Goal: Communication & Community: Ask a question

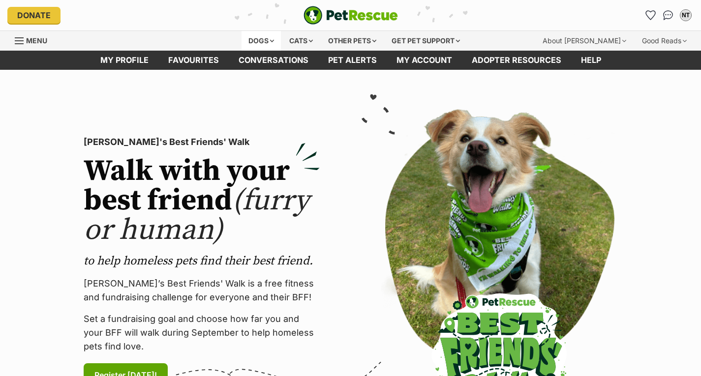
click at [266, 38] on div "Dogs" at bounding box center [260, 41] width 39 height 20
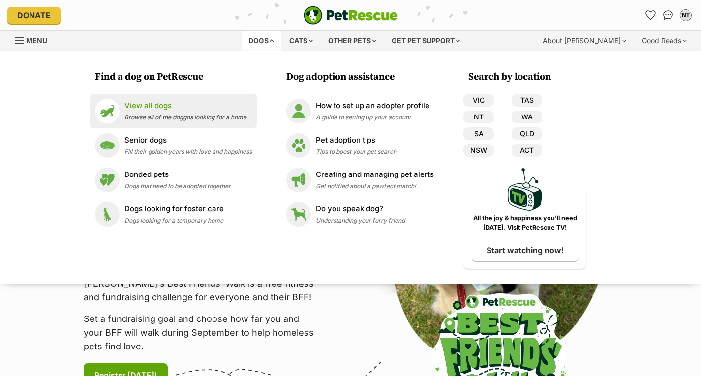
click at [222, 124] on li "View all dogs Browse all of the doggos looking for a home" at bounding box center [173, 111] width 167 height 34
click at [224, 120] on span "Browse all of the doggos looking for a home" at bounding box center [185, 117] width 122 height 7
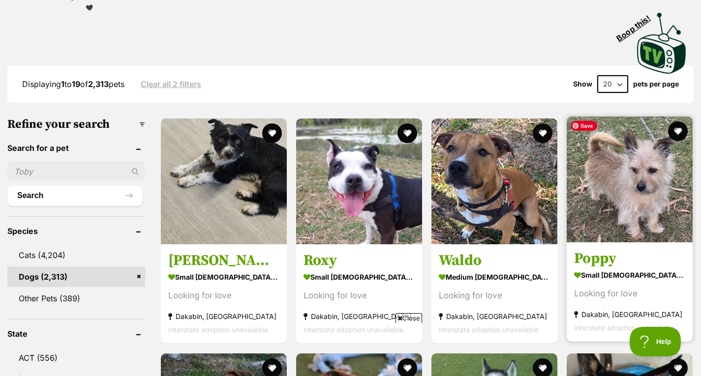
click at [668, 203] on img at bounding box center [630, 180] width 126 height 126
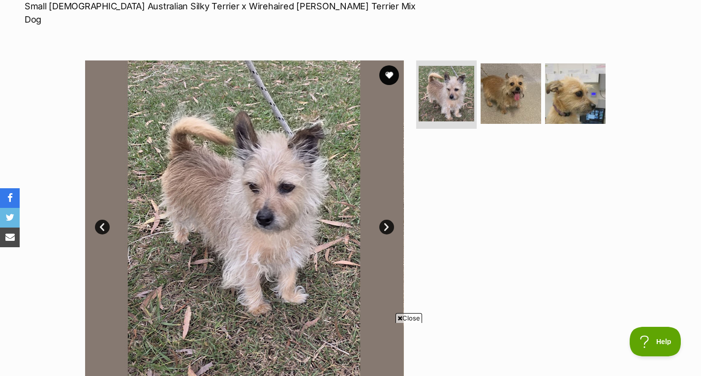
drag, startPoint x: 478, startPoint y: 195, endPoint x: 483, endPoint y: 215, distance: 20.8
click at [483, 215] on div at bounding box center [515, 219] width 202 height 319
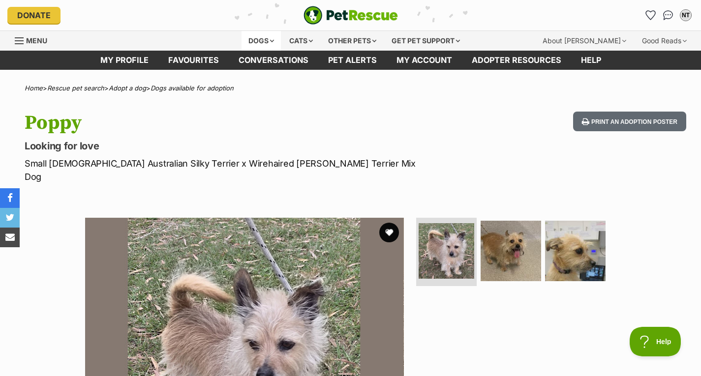
click at [269, 41] on div "Dogs" at bounding box center [260, 41] width 39 height 20
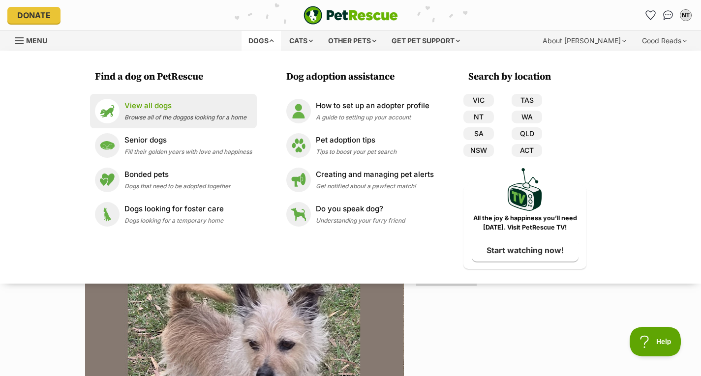
click at [165, 123] on li "View all dogs Browse all of the doggos looking for a home" at bounding box center [173, 111] width 167 height 34
click at [162, 114] on span "Browse all of the doggos looking for a home" at bounding box center [185, 117] width 122 height 7
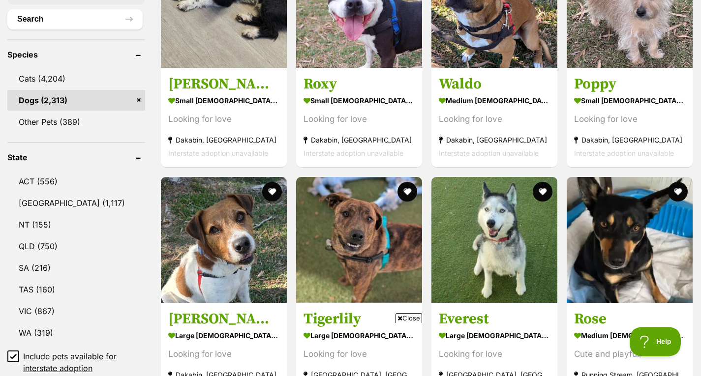
scroll to position [382, 0]
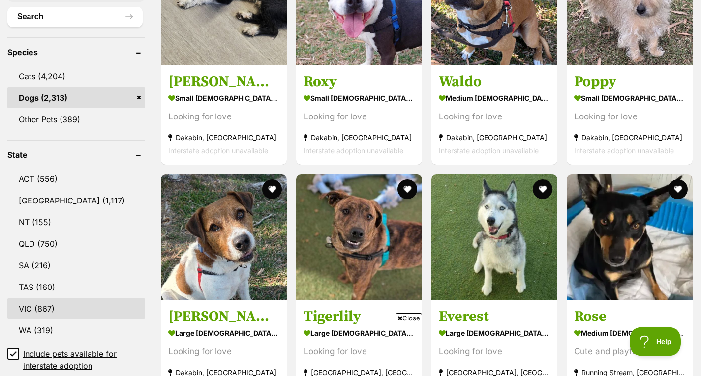
click at [112, 304] on link "VIC (867)" at bounding box center [76, 309] width 138 height 21
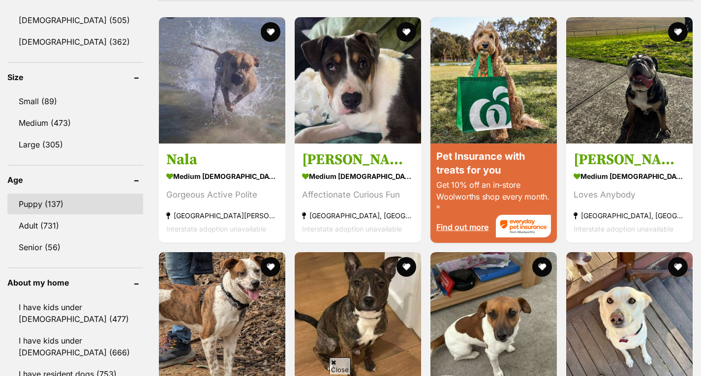
click at [87, 203] on link "Puppy (137)" at bounding box center [75, 204] width 136 height 21
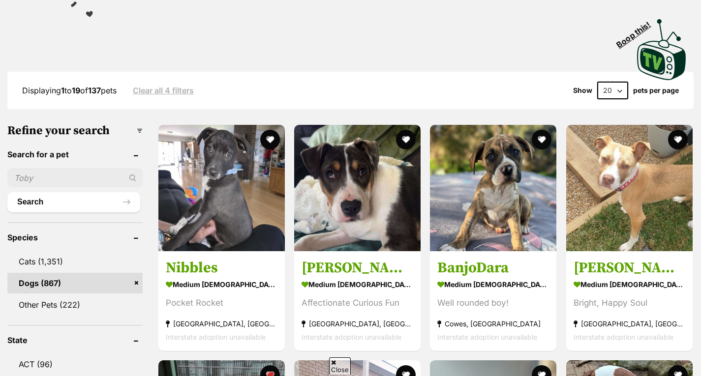
scroll to position [197, 0]
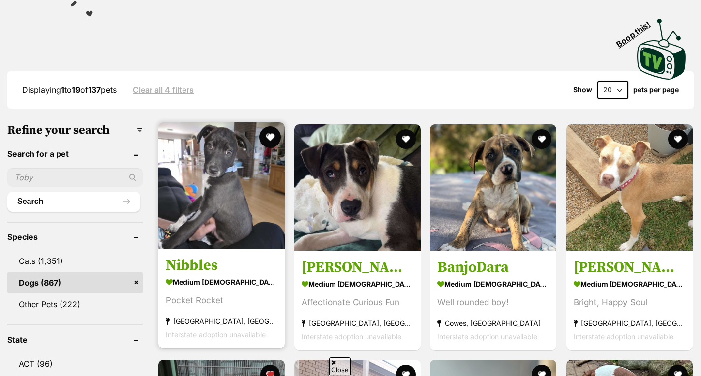
click at [268, 142] on button "favourite" at bounding box center [270, 137] width 22 height 22
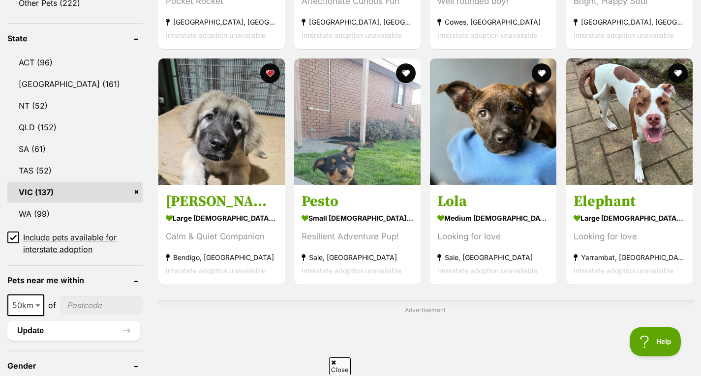
scroll to position [499, 0]
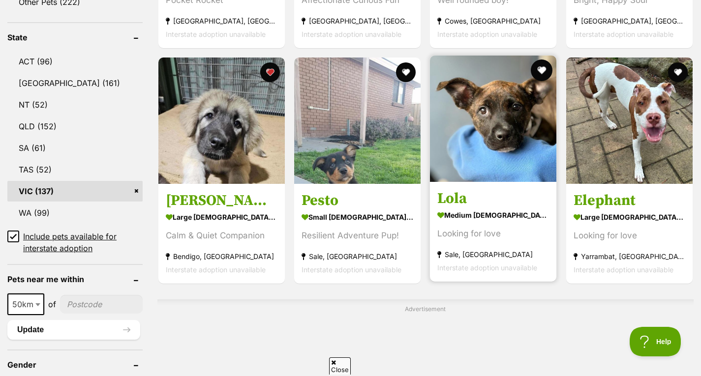
click at [547, 66] on button "favourite" at bounding box center [542, 71] width 22 height 22
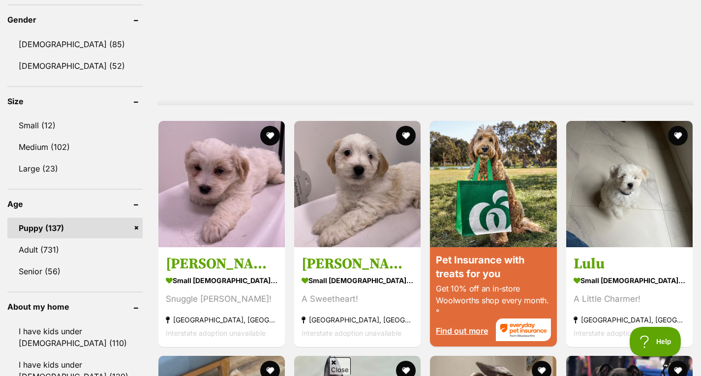
scroll to position [0, 0]
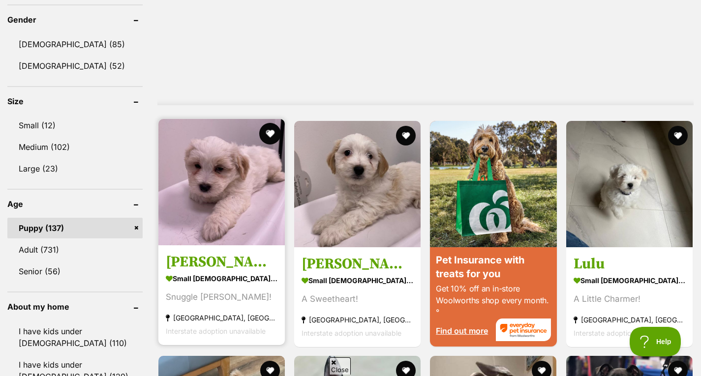
click at [272, 132] on button "favourite" at bounding box center [270, 134] width 22 height 22
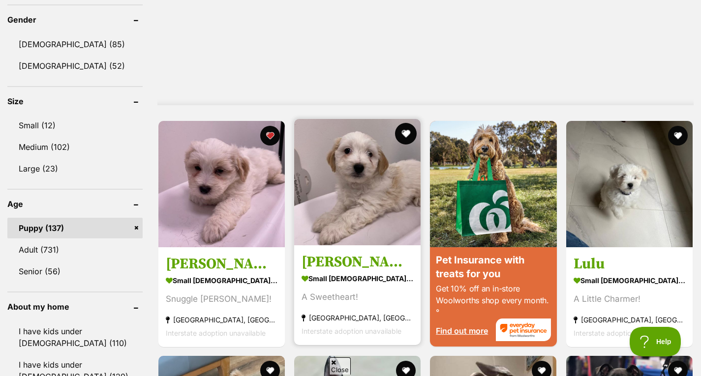
click at [405, 134] on button "favourite" at bounding box center [406, 134] width 22 height 22
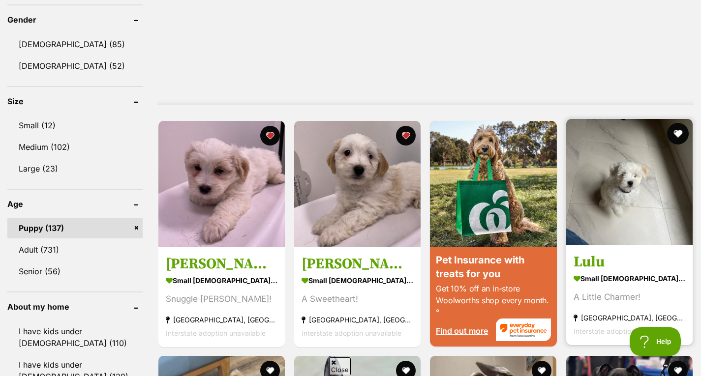
click at [680, 133] on button "favourite" at bounding box center [678, 134] width 22 height 22
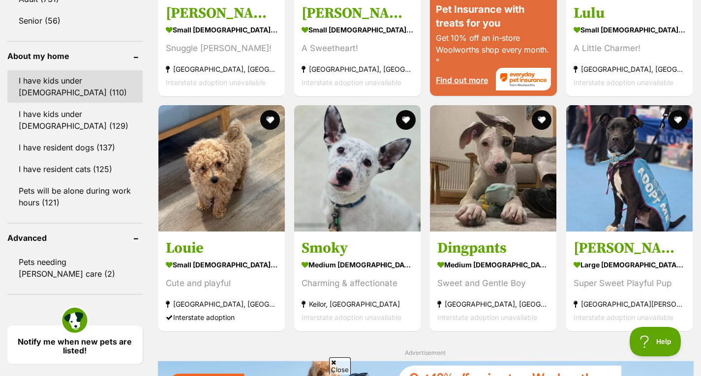
scroll to position [1098, 0]
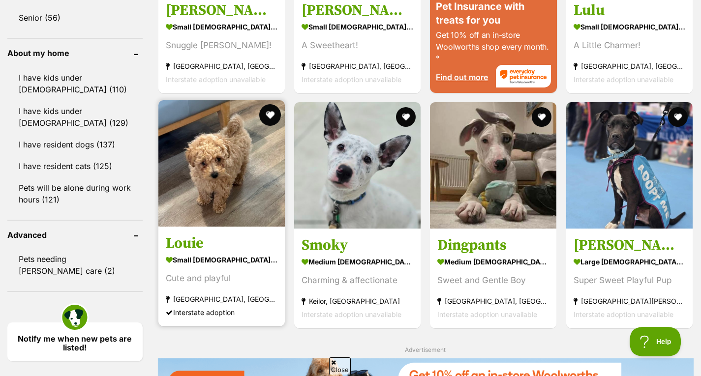
click at [270, 121] on button "favourite" at bounding box center [270, 115] width 22 height 22
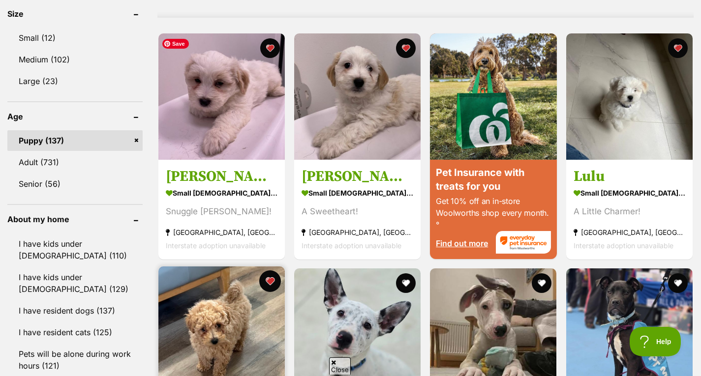
scroll to position [930, 0]
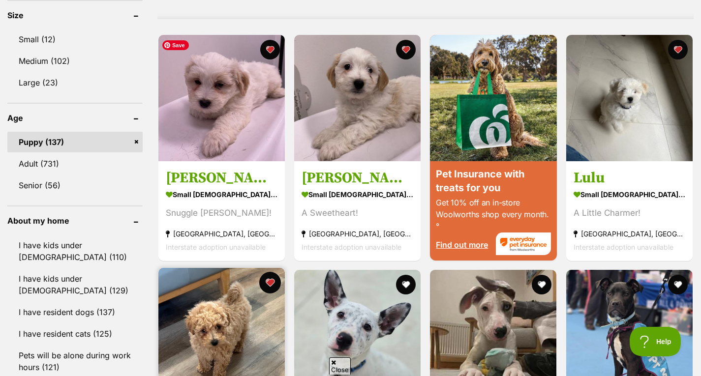
click at [270, 121] on img at bounding box center [221, 98] width 126 height 126
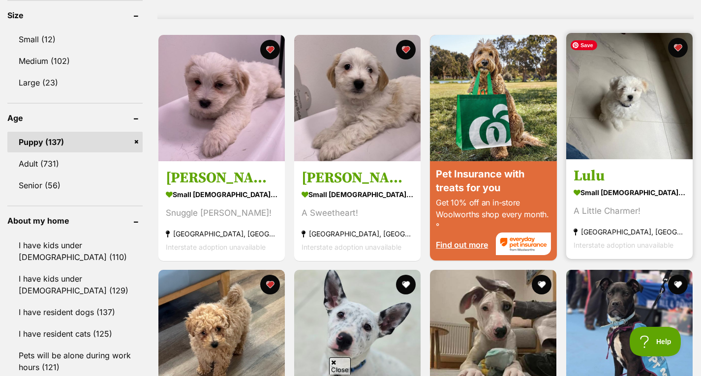
click at [649, 143] on img at bounding box center [629, 96] width 126 height 126
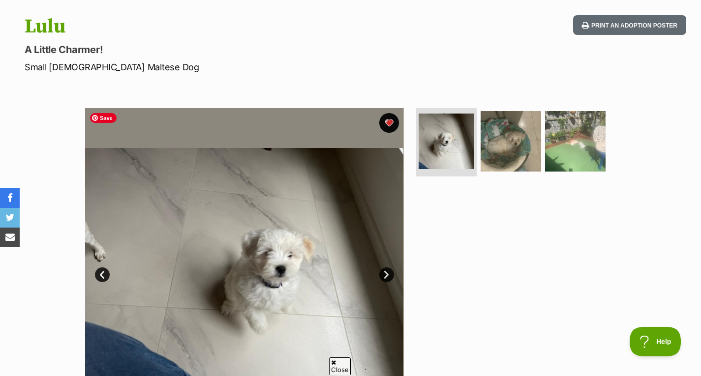
scroll to position [97, 0]
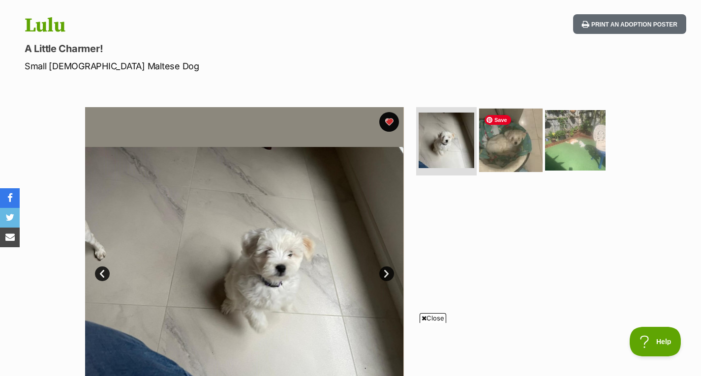
click at [520, 148] on img at bounding box center [510, 139] width 63 height 63
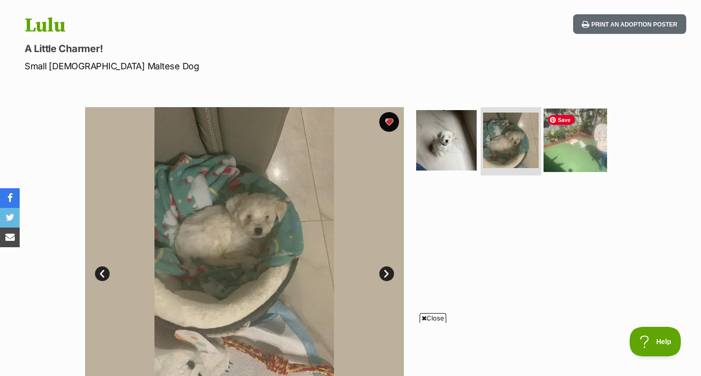
click at [579, 151] on img at bounding box center [574, 139] width 63 height 63
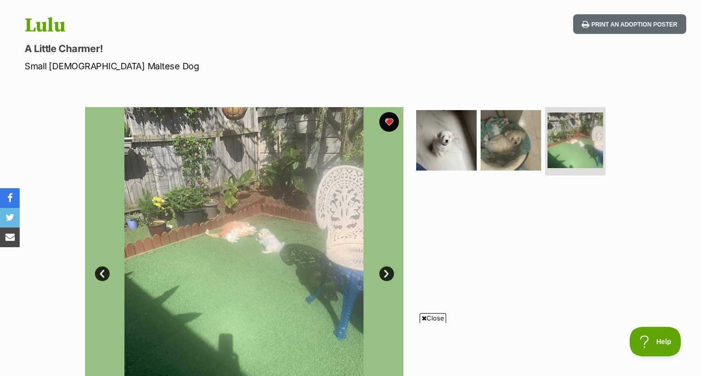
click at [477, 150] on ul at bounding box center [515, 143] width 202 height 73
click at [458, 152] on img at bounding box center [446, 139] width 63 height 63
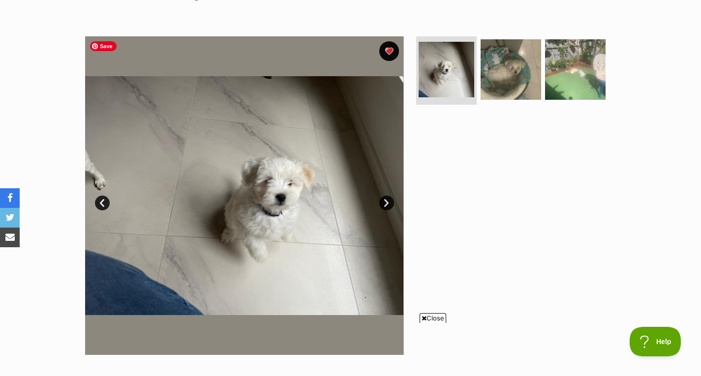
scroll to position [169, 0]
click at [519, 72] on img at bounding box center [510, 68] width 63 height 63
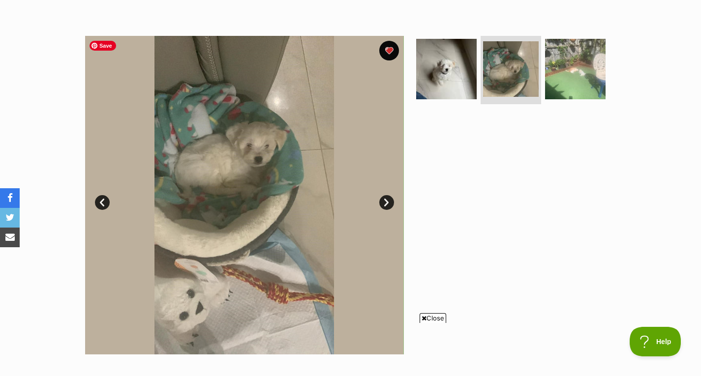
scroll to position [0, 0]
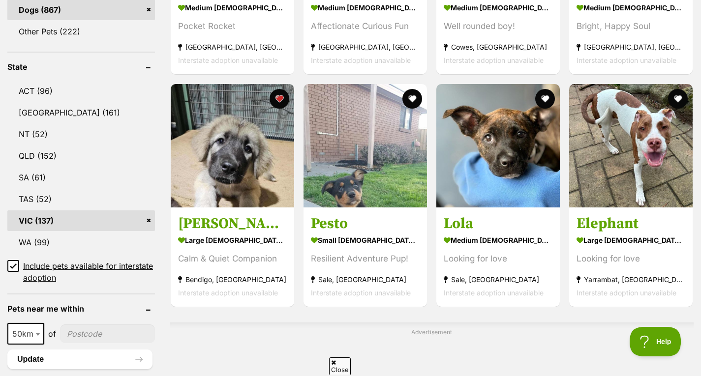
scroll to position [469, 0]
click at [54, 216] on link "VIC (137)" at bounding box center [81, 221] width 148 height 21
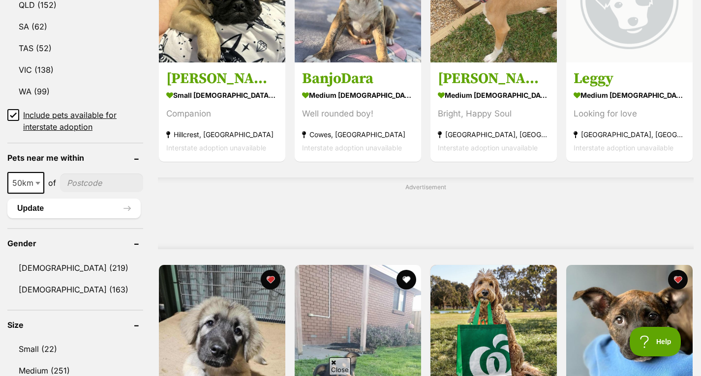
click at [35, 183] on b at bounding box center [37, 183] width 5 height 3
select select "10"
click at [85, 206] on button "Update" at bounding box center [73, 209] width 133 height 20
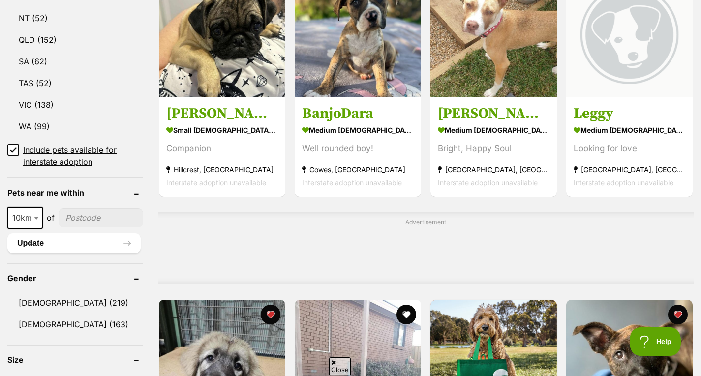
scroll to position [585, 0]
click at [88, 221] on input"] "postcode" at bounding box center [101, 218] width 85 height 19
type input"] "3199"
click at [87, 250] on button "Update" at bounding box center [73, 244] width 133 height 20
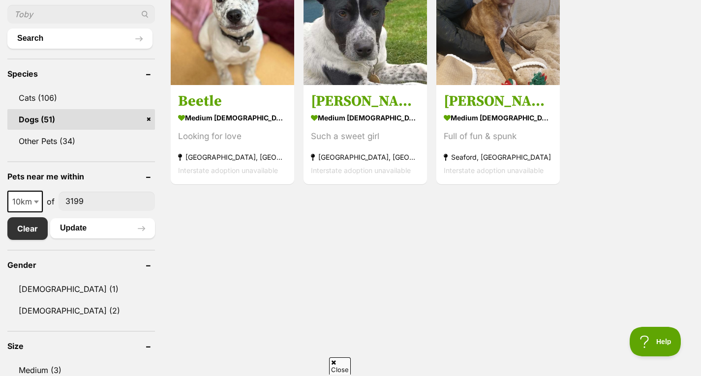
scroll to position [355, 0]
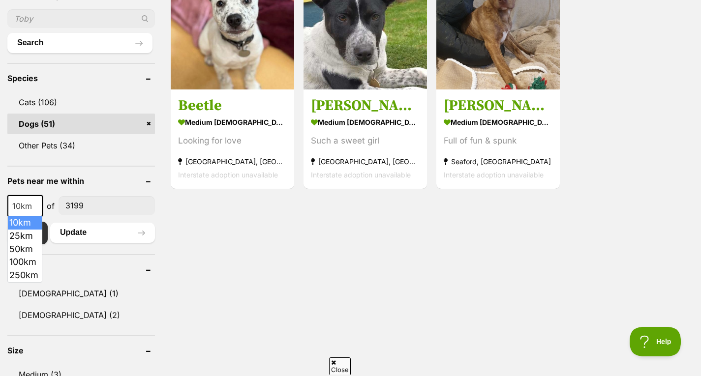
click at [36, 204] on span at bounding box center [37, 206] width 10 height 22
select select "250"
click at [81, 238] on button "Update" at bounding box center [102, 233] width 105 height 20
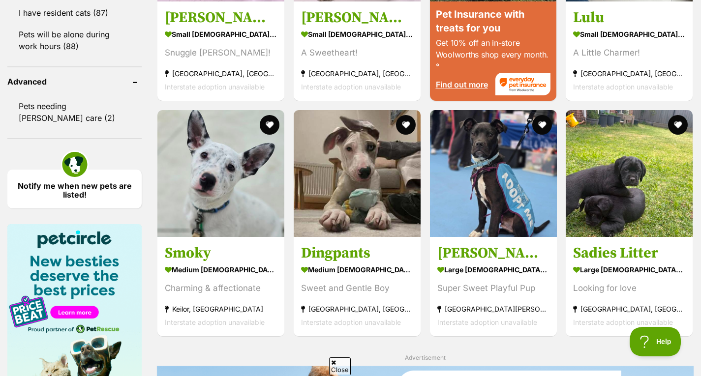
scroll to position [1026, 0]
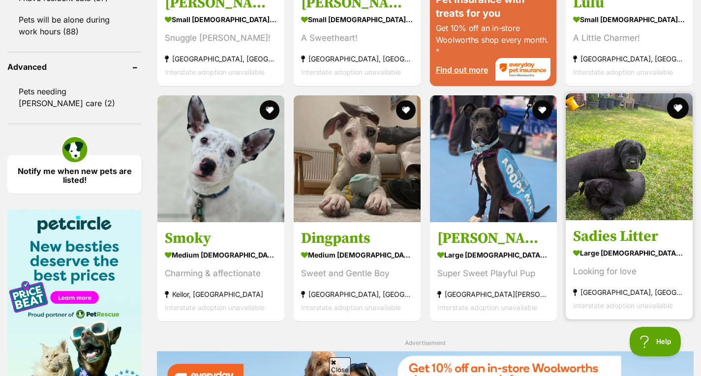
click at [683, 104] on button "favourite" at bounding box center [678, 108] width 22 height 22
click at [637, 236] on h3 "Sadies Litter" at bounding box center [629, 236] width 112 height 19
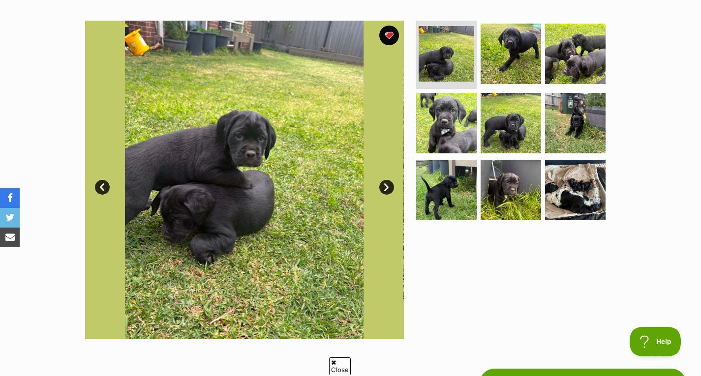
scroll to position [194, 0]
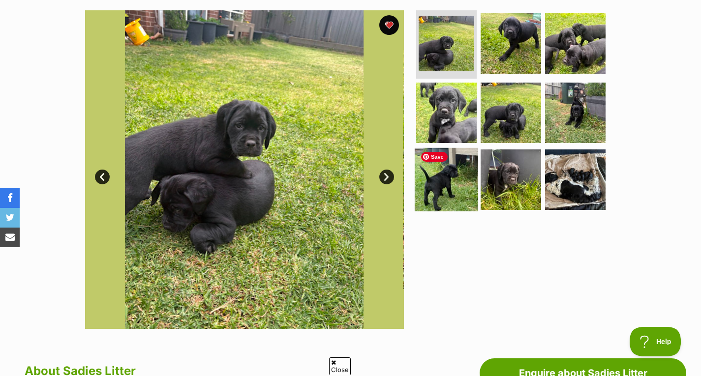
click at [468, 165] on img at bounding box center [446, 179] width 63 height 63
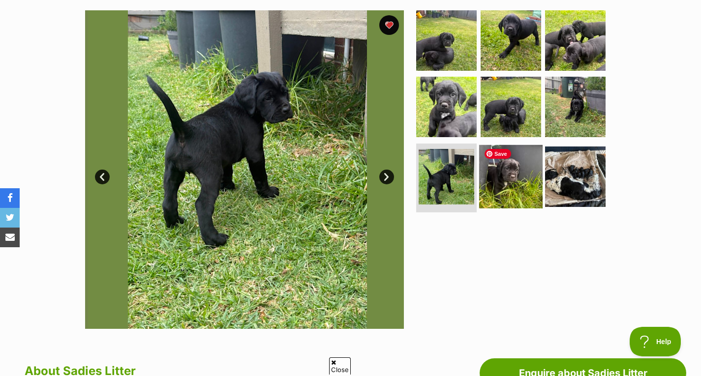
click at [515, 183] on img at bounding box center [510, 176] width 63 height 63
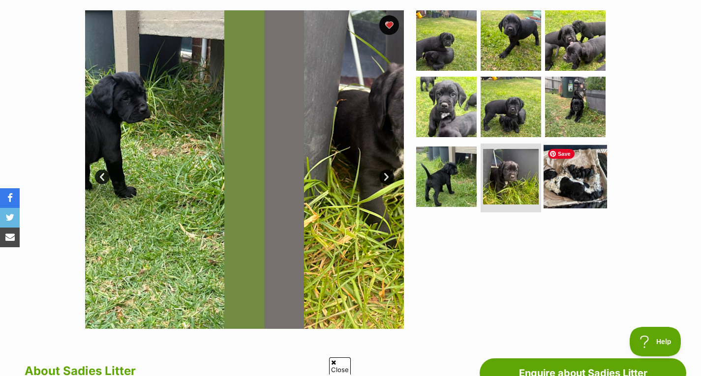
click at [565, 193] on img at bounding box center [574, 176] width 63 height 63
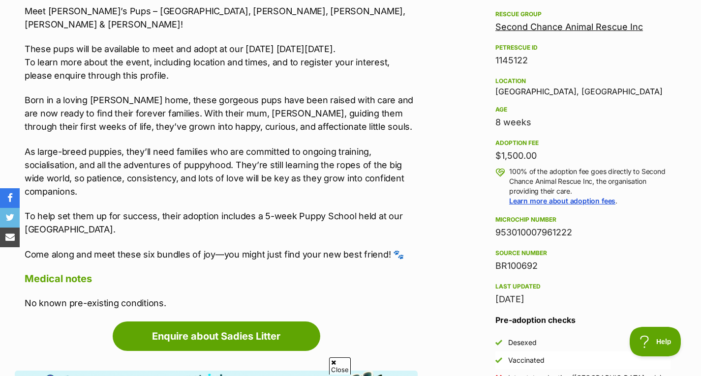
scroll to position [584, 0]
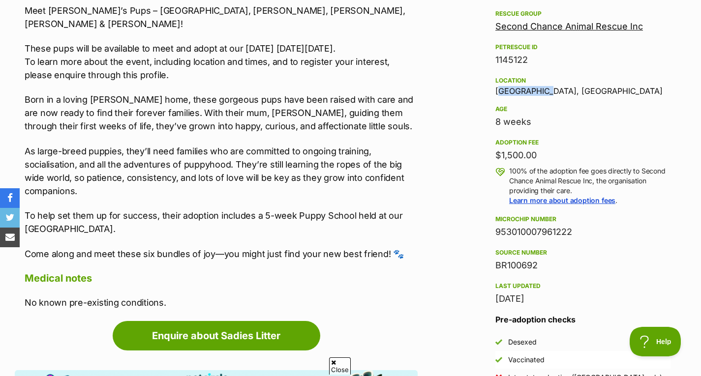
drag, startPoint x: 490, startPoint y: 92, endPoint x: 549, endPoint y: 88, distance: 59.2
click at [549, 88] on aside "Rescue group Second Chance Animal Rescue Inc PetRescue ID 1145122 Location West…" at bounding box center [583, 215] width 207 height 414
copy div "Westmeadows"
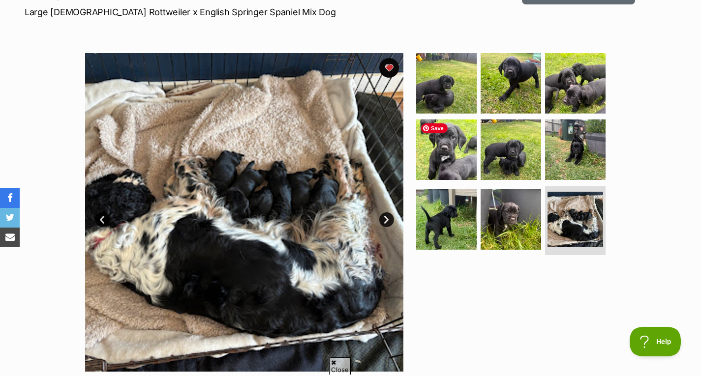
scroll to position [0, 0]
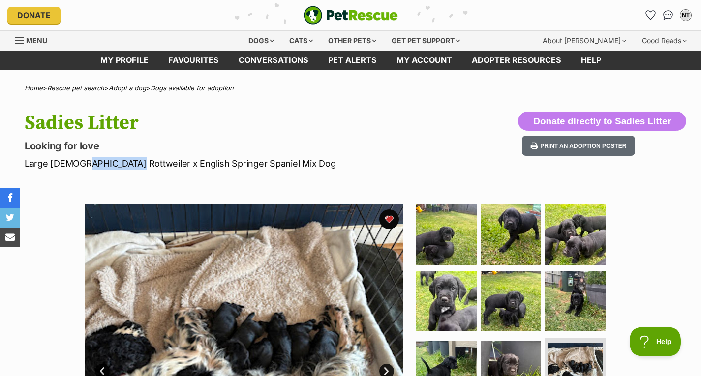
drag, startPoint x: 76, startPoint y: 166, endPoint x: 118, endPoint y: 164, distance: 42.3
click at [118, 164] on p "Large [DEMOGRAPHIC_DATA] Rottweiler x English Springer Spaniel Mix Dog" at bounding box center [226, 163] width 403 height 13
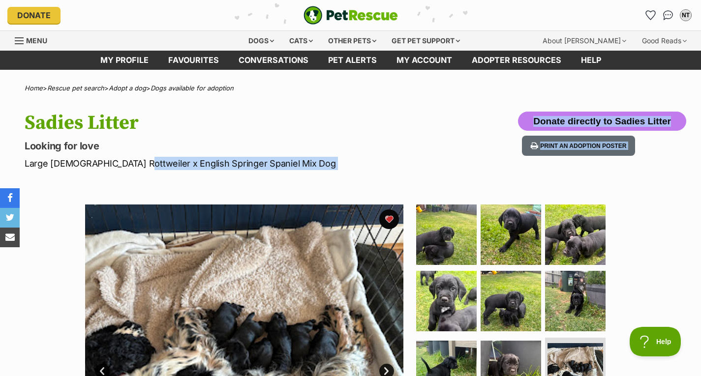
drag, startPoint x: 125, startPoint y: 164, endPoint x: 223, endPoint y: 172, distance: 97.7
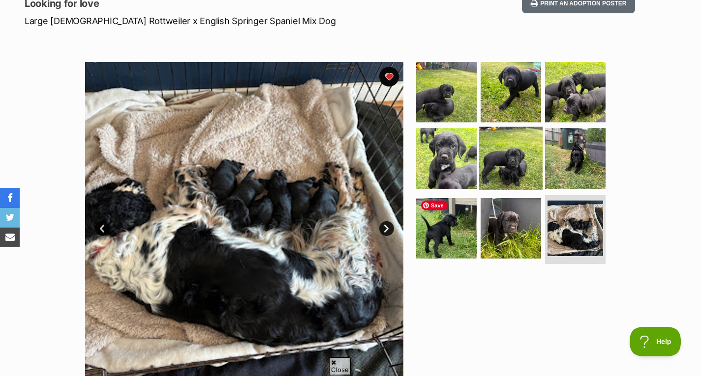
scroll to position [142, 0]
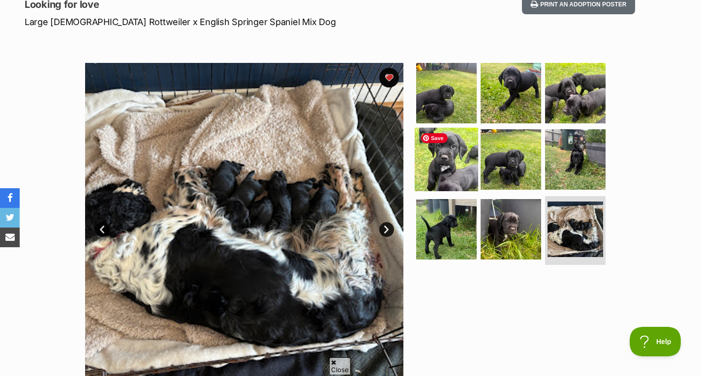
click at [451, 159] on img at bounding box center [446, 159] width 63 height 63
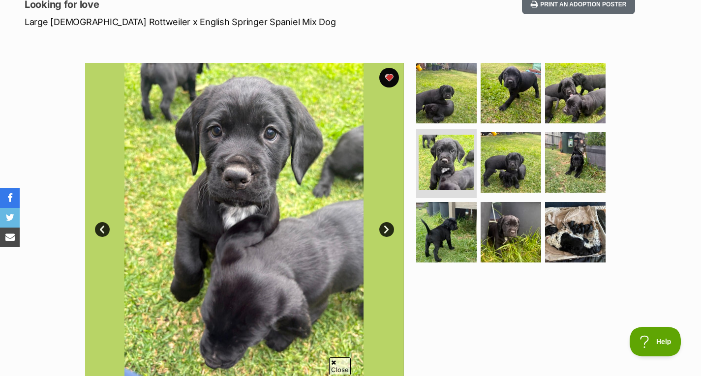
click at [390, 230] on link "Next" at bounding box center [386, 229] width 15 height 15
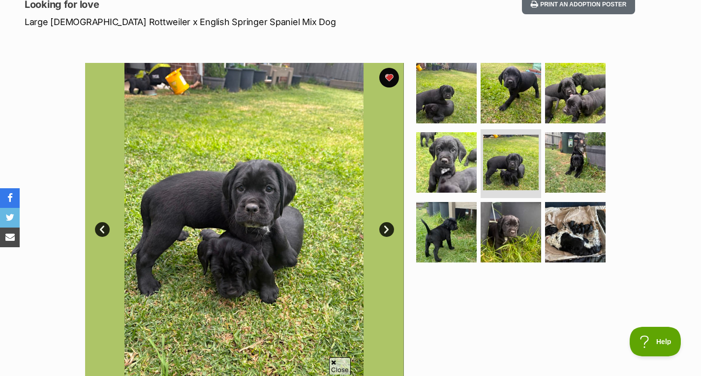
click at [390, 230] on link "Next" at bounding box center [386, 229] width 15 height 15
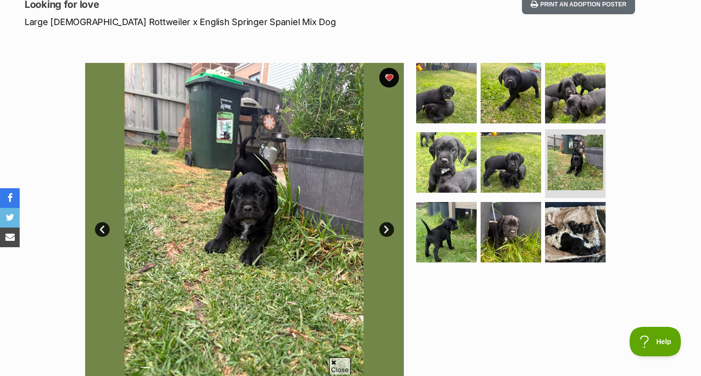
click at [390, 230] on link "Next" at bounding box center [386, 229] width 15 height 15
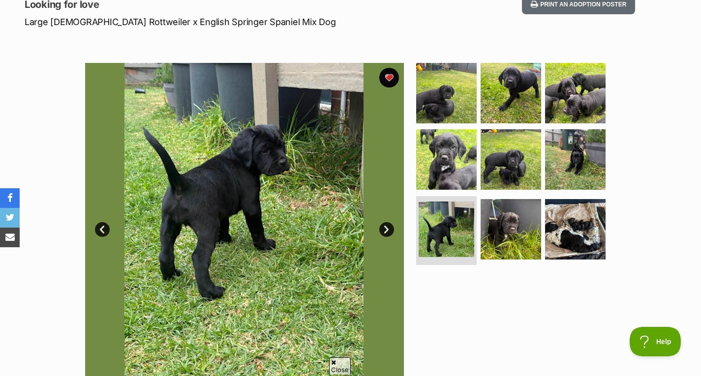
click at [390, 230] on link "Next" at bounding box center [386, 229] width 15 height 15
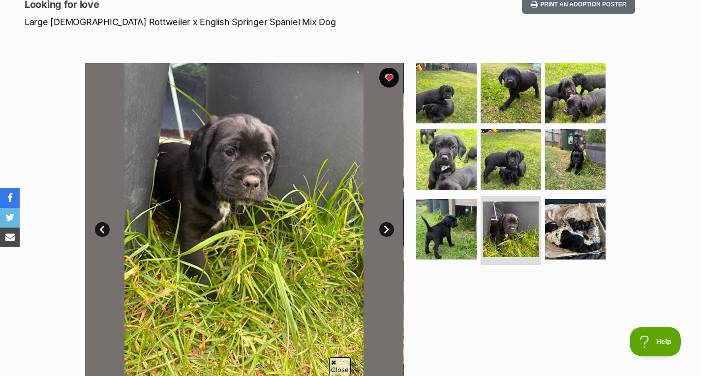
click at [390, 230] on link "Next" at bounding box center [386, 229] width 15 height 15
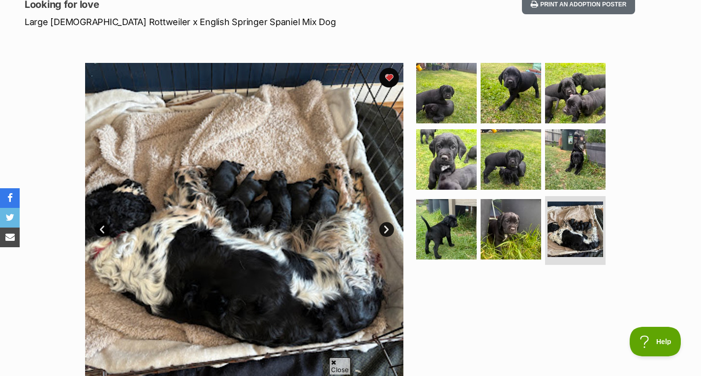
click at [390, 230] on link "Next" at bounding box center [386, 229] width 15 height 15
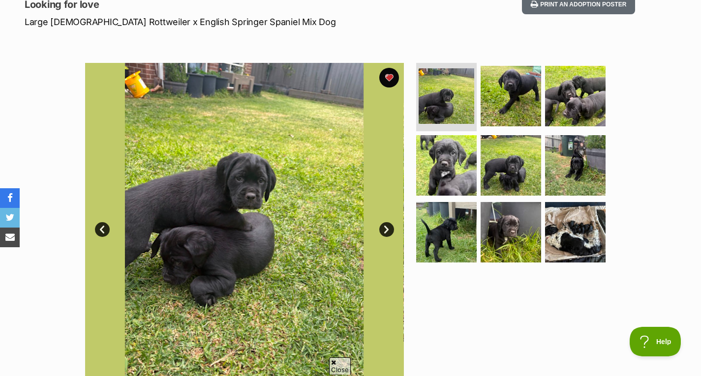
click at [390, 230] on link "Next" at bounding box center [386, 229] width 15 height 15
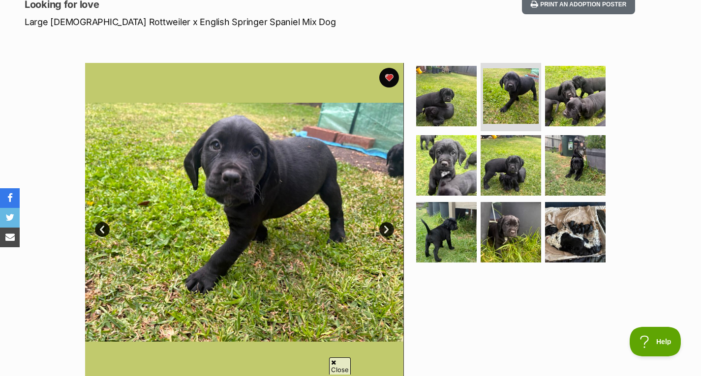
click at [390, 230] on link "Next" at bounding box center [386, 229] width 15 height 15
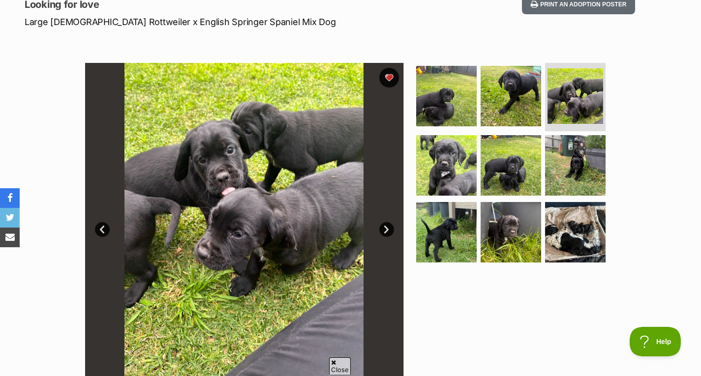
click at [390, 230] on link "Next" at bounding box center [386, 229] width 15 height 15
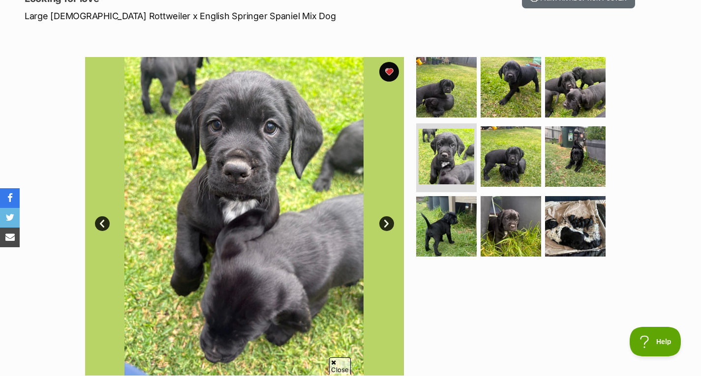
scroll to position [134, 0]
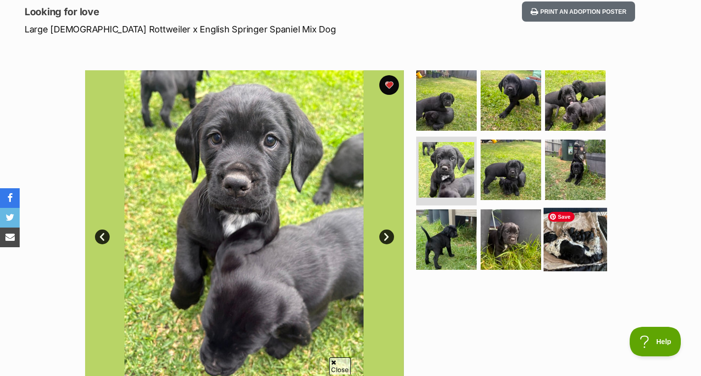
click at [559, 231] on img at bounding box center [574, 239] width 63 height 63
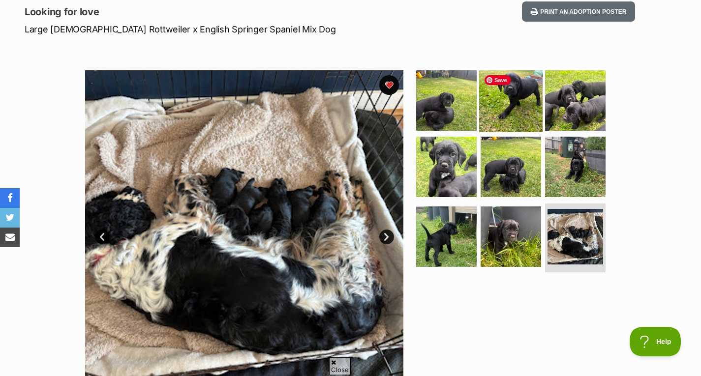
click at [510, 106] on img at bounding box center [510, 99] width 63 height 63
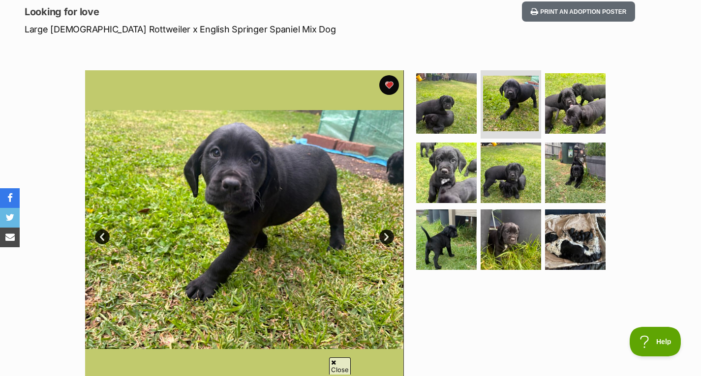
click at [389, 241] on link "Next" at bounding box center [386, 237] width 15 height 15
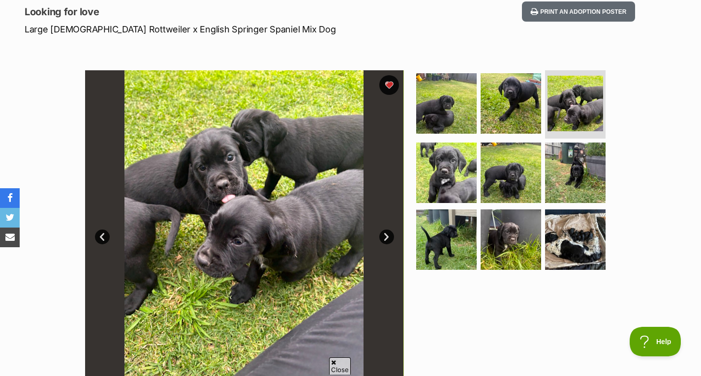
click at [389, 241] on link "Next" at bounding box center [386, 237] width 15 height 15
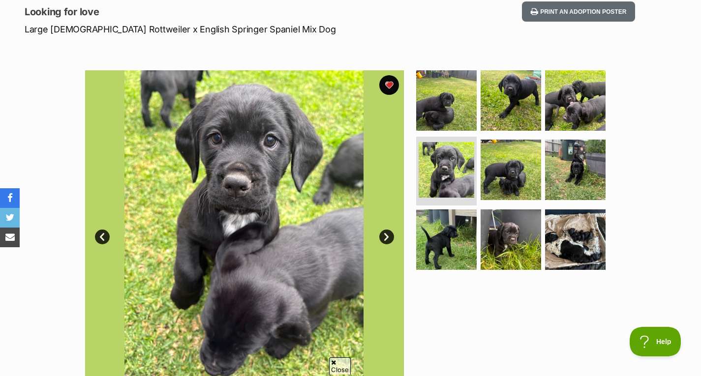
scroll to position [0, 0]
click at [390, 242] on link "Next" at bounding box center [386, 237] width 15 height 15
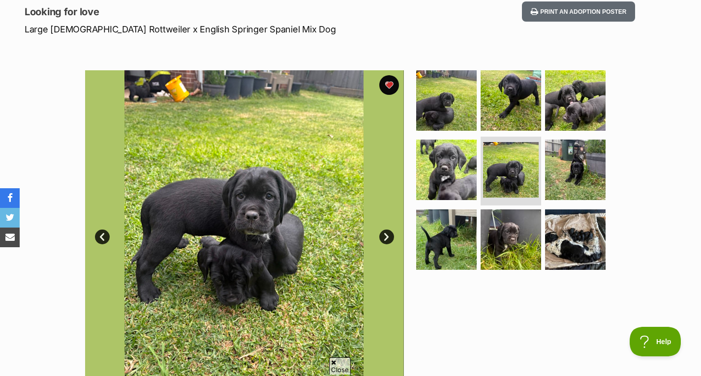
click at [390, 242] on link "Next" at bounding box center [386, 237] width 15 height 15
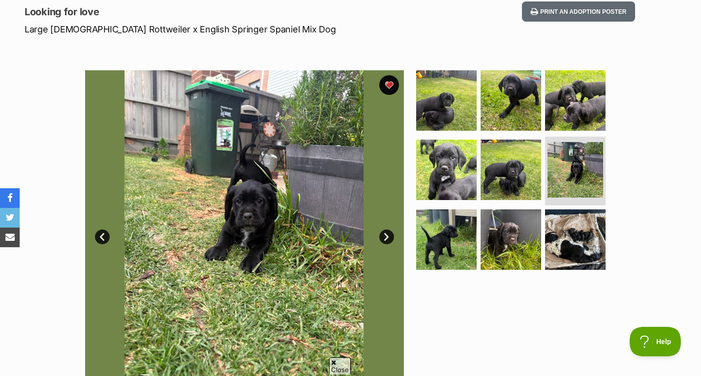
click at [390, 242] on link "Next" at bounding box center [386, 237] width 15 height 15
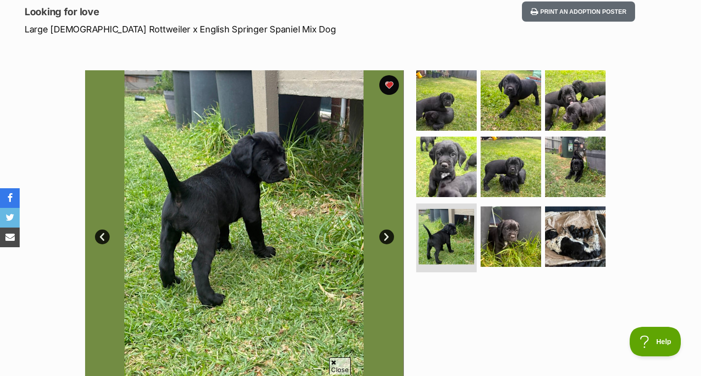
click at [390, 242] on link "Next" at bounding box center [386, 237] width 15 height 15
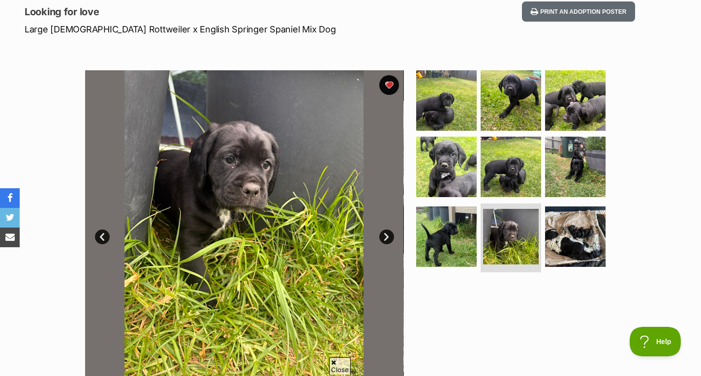
click at [390, 242] on link "Next" at bounding box center [386, 237] width 15 height 15
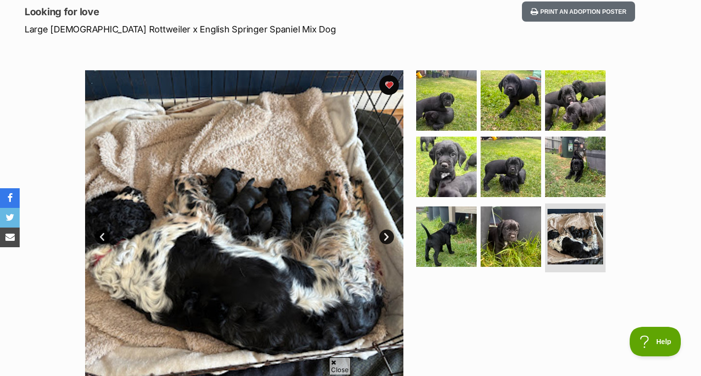
click at [385, 236] on link "Next" at bounding box center [386, 237] width 15 height 15
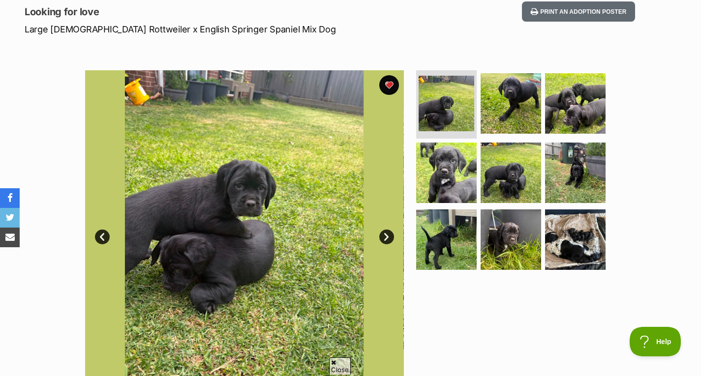
click at [385, 236] on link "Next" at bounding box center [386, 237] width 15 height 15
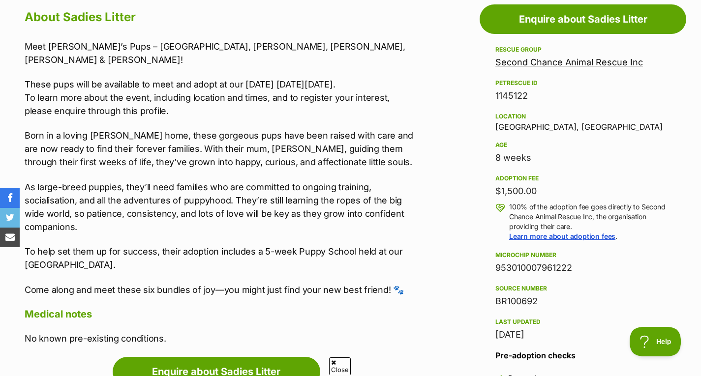
scroll to position [550, 0]
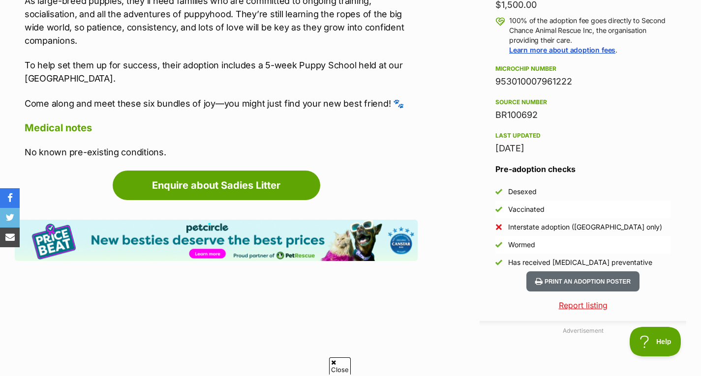
scroll to position [735, 0]
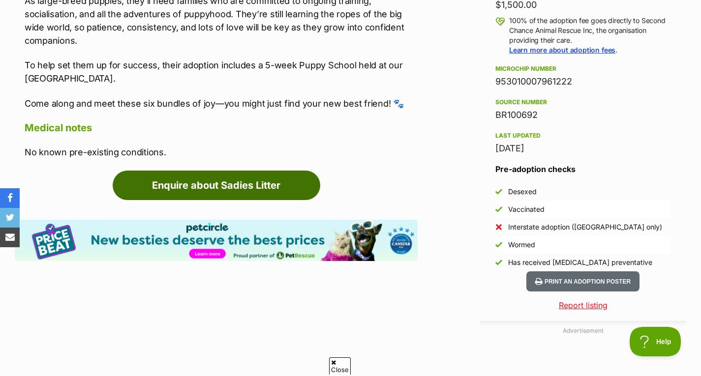
click at [253, 179] on link "Enquire about Sadies Litter" at bounding box center [217, 186] width 208 height 30
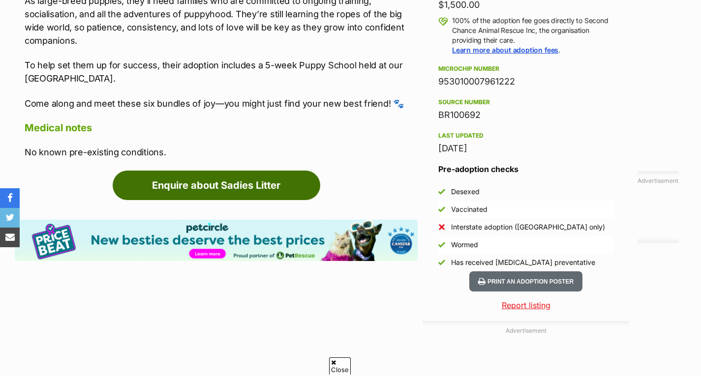
click at [260, 171] on link "Enquire about Sadies Litter" at bounding box center [217, 186] width 208 height 30
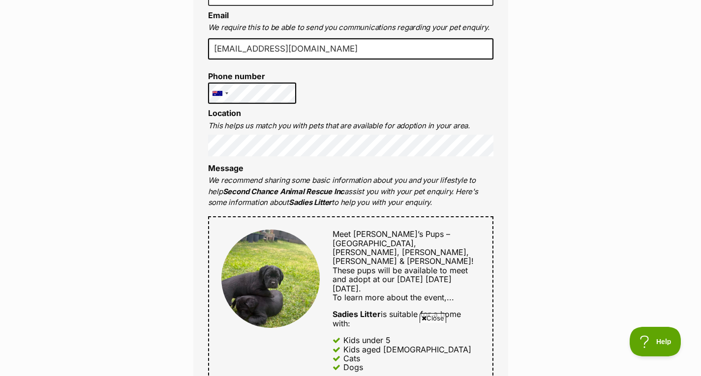
scroll to position [360, 0]
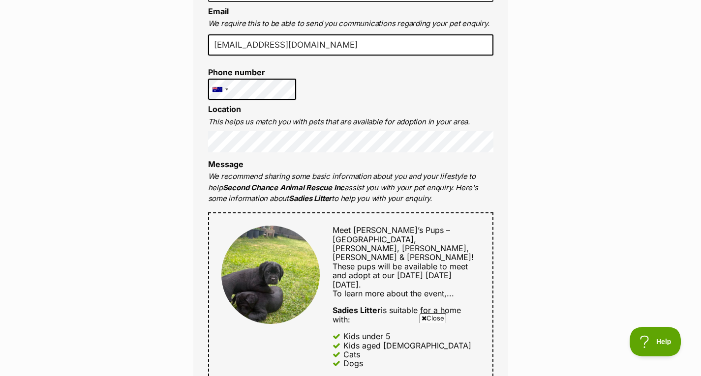
click at [559, 162] on div "Enquire about Sadies Litter 03 9357 0834 Send an enquiry via the form below or …" at bounding box center [350, 321] width 701 height 1185
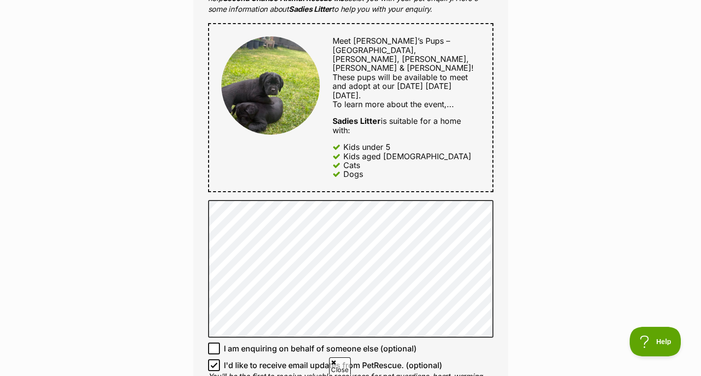
scroll to position [550, 0]
click at [520, 198] on div "Enquire about Sadies Litter 03 9357 0834 Send an enquiry via the form below or …" at bounding box center [351, 131] width 344 height 1185
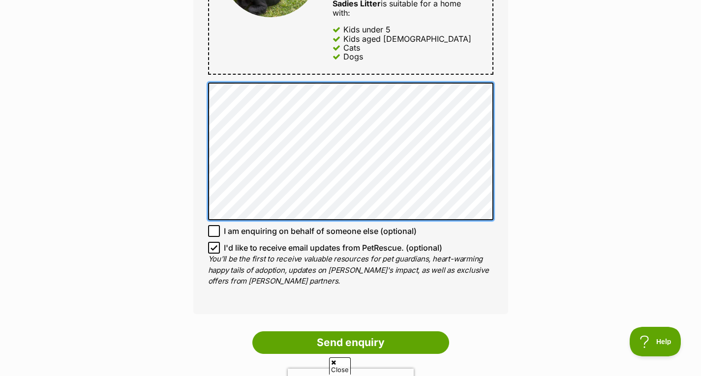
scroll to position [0, 0]
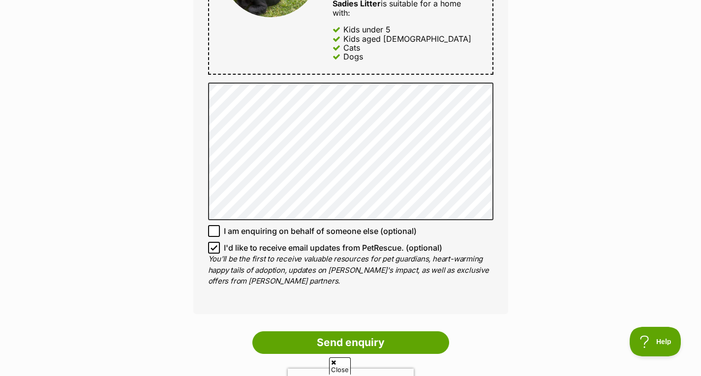
click at [336, 364] on icon at bounding box center [333, 363] width 5 height 6
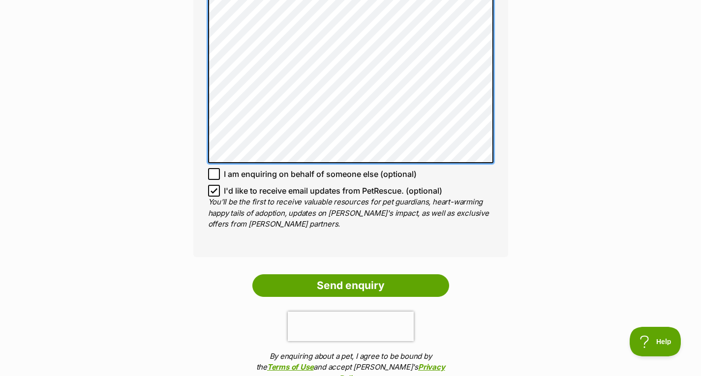
scroll to position [852, 0]
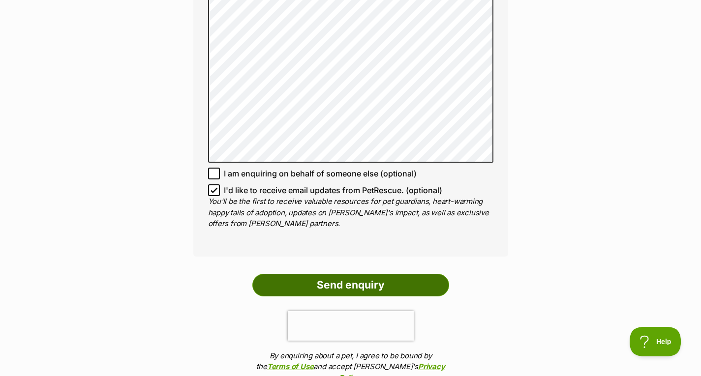
click at [362, 274] on input "Send enquiry" at bounding box center [350, 285] width 197 height 23
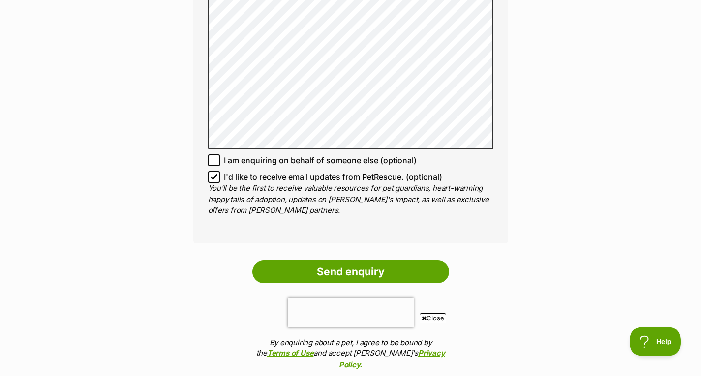
scroll to position [925, 0]
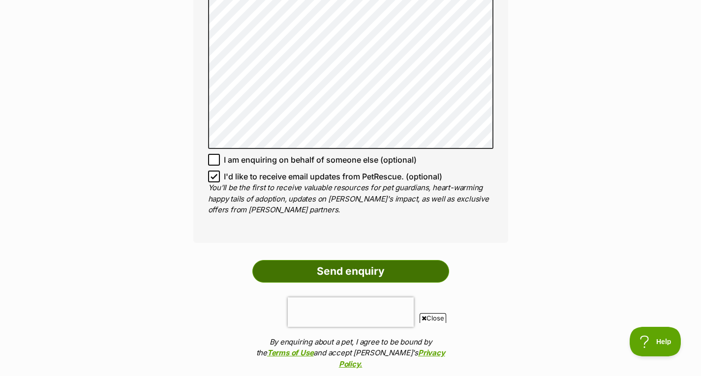
click at [354, 260] on input "Send enquiry" at bounding box center [350, 271] width 197 height 23
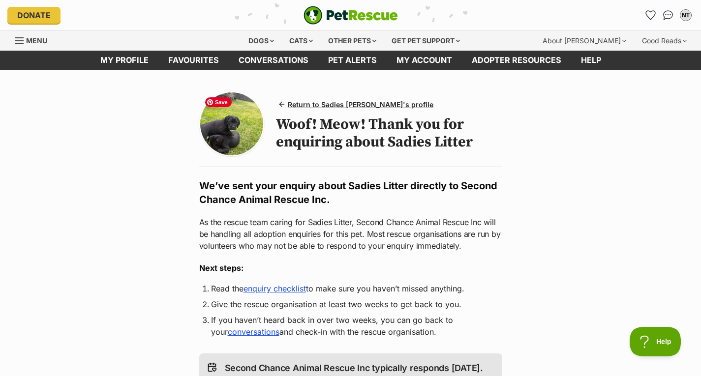
click at [239, 150] on img at bounding box center [231, 123] width 63 height 63
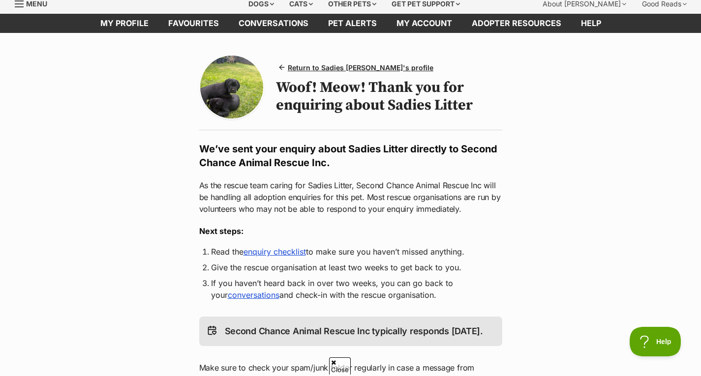
scroll to position [34, 0]
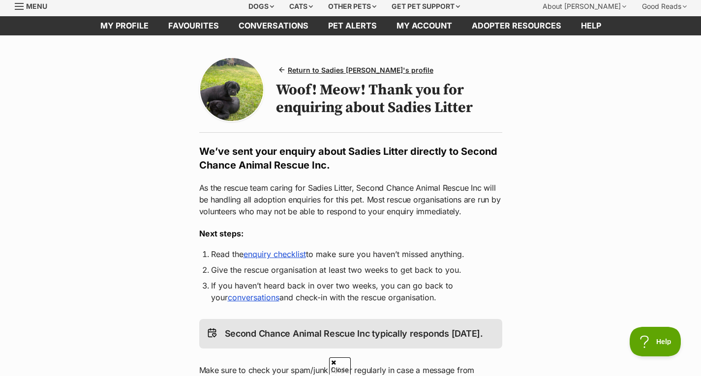
click at [245, 297] on link "conversations" at bounding box center [254, 298] width 52 height 10
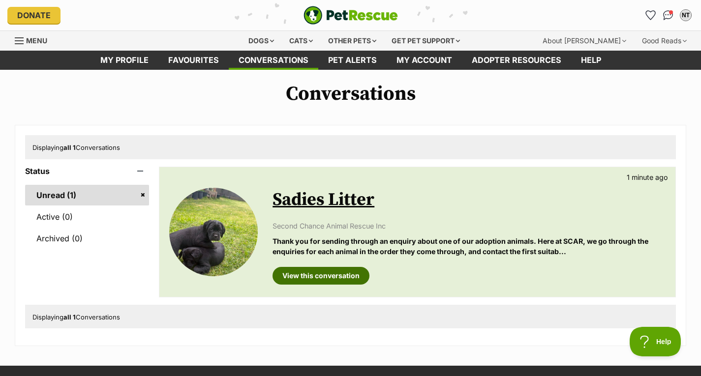
click at [336, 273] on link "View this conversation" at bounding box center [320, 276] width 97 height 18
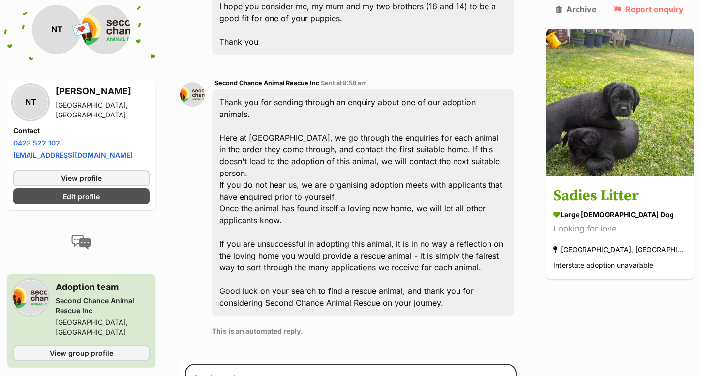
scroll to position [589, 0]
drag, startPoint x: 315, startPoint y: 240, endPoint x: 213, endPoint y: 242, distance: 101.8
click at [213, 242] on div "Second Chance Animal Rescue Inc Sent at 9:58 am Thank you for sending through a…" at bounding box center [350, 210] width 341 height 282
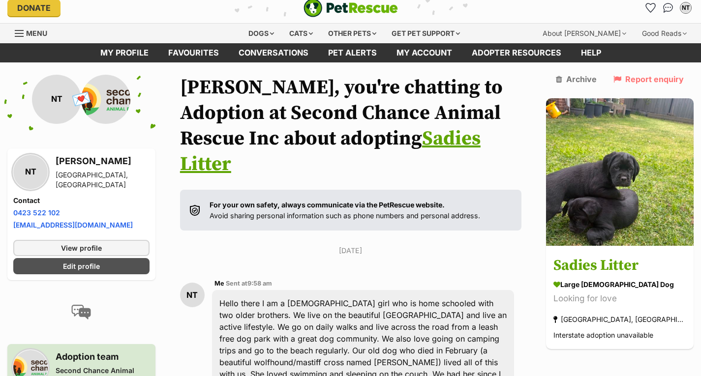
scroll to position [7, 0]
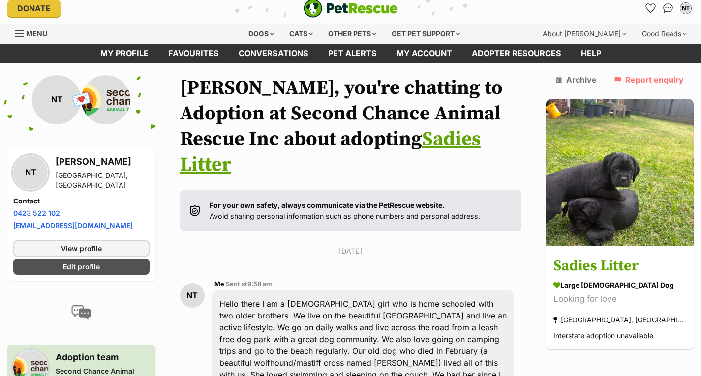
click at [387, 145] on link "Sadies Litter" at bounding box center [330, 152] width 300 height 50
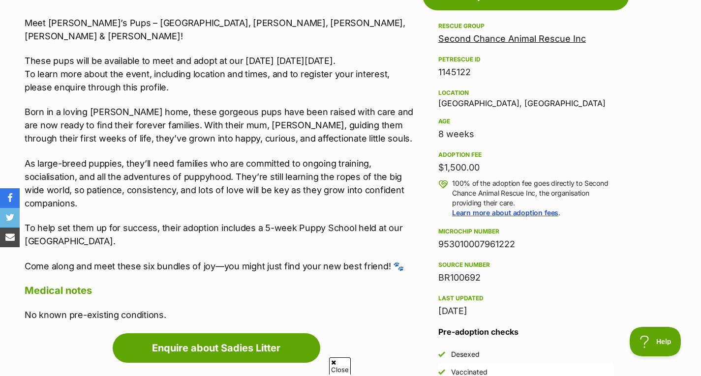
scroll to position [572, 0]
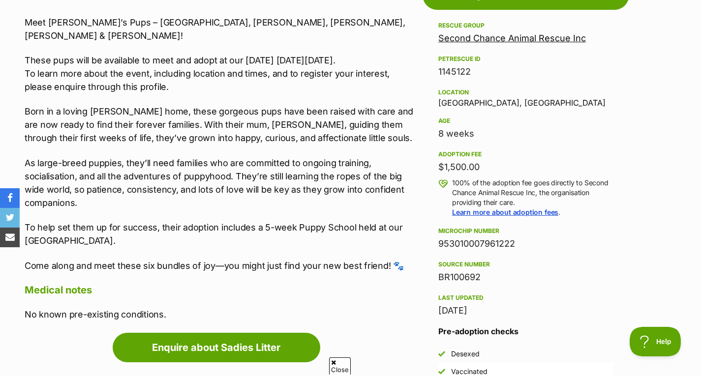
drag, startPoint x: 440, startPoint y: 166, endPoint x: 489, endPoint y: 162, distance: 49.8
click at [489, 162] on div "$1,500.00" at bounding box center [525, 167] width 175 height 14
drag, startPoint x: 489, startPoint y: 162, endPoint x: 352, endPoint y: 105, distance: 148.6
click at [352, 105] on p "Born in a loving [PERSON_NAME] home, these gorgeous pups have been raised with …" at bounding box center [221, 125] width 393 height 40
